Goal: Navigation & Orientation: Go to known website

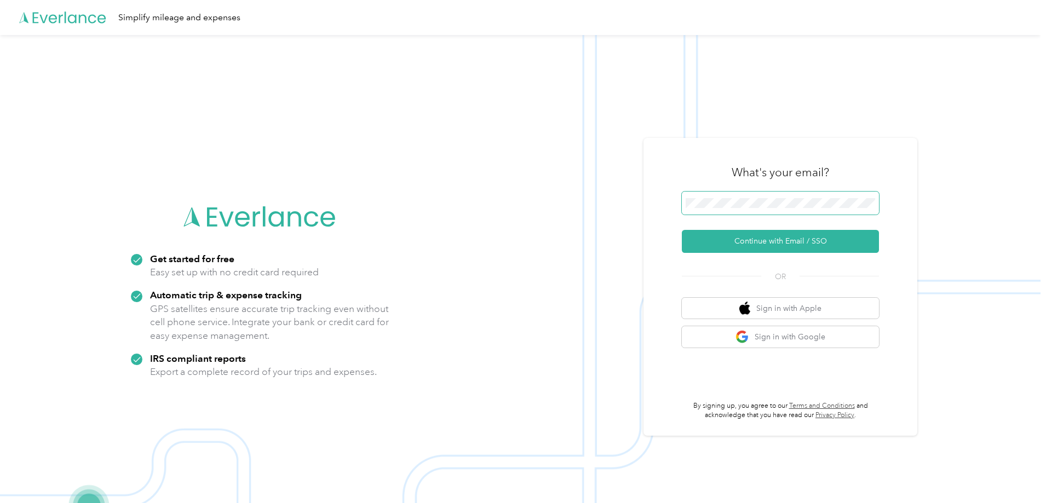
click at [795, 214] on span at bounding box center [780, 203] width 197 height 23
click at [800, 194] on span at bounding box center [780, 203] width 197 height 23
click at [792, 212] on span at bounding box center [780, 203] width 197 height 23
click at [682, 230] on button "Continue with Email / SSO" at bounding box center [780, 241] width 197 height 23
